Goal: Information Seeking & Learning: Find specific page/section

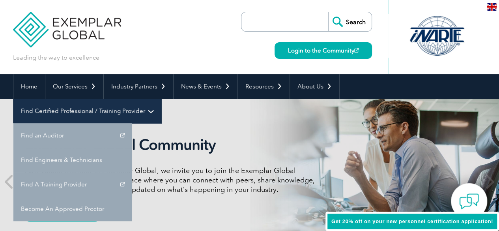
click at [161, 99] on link "Find Certified Professional / Training Provider" at bounding box center [86, 111] width 147 height 24
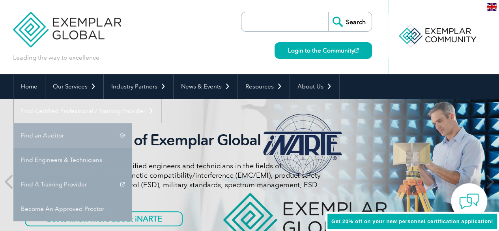
click at [132, 123] on link "Find an Auditor" at bounding box center [72, 135] width 118 height 24
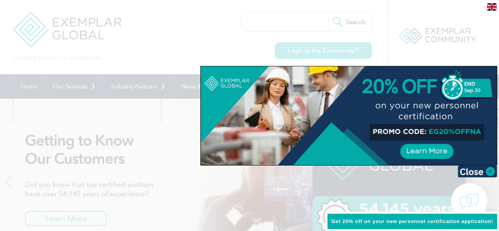
click at [264, 125] on div at bounding box center [349, 115] width 296 height 99
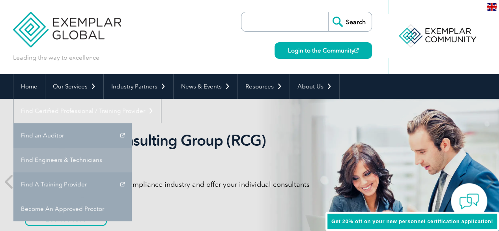
scroll to position [0, 0]
